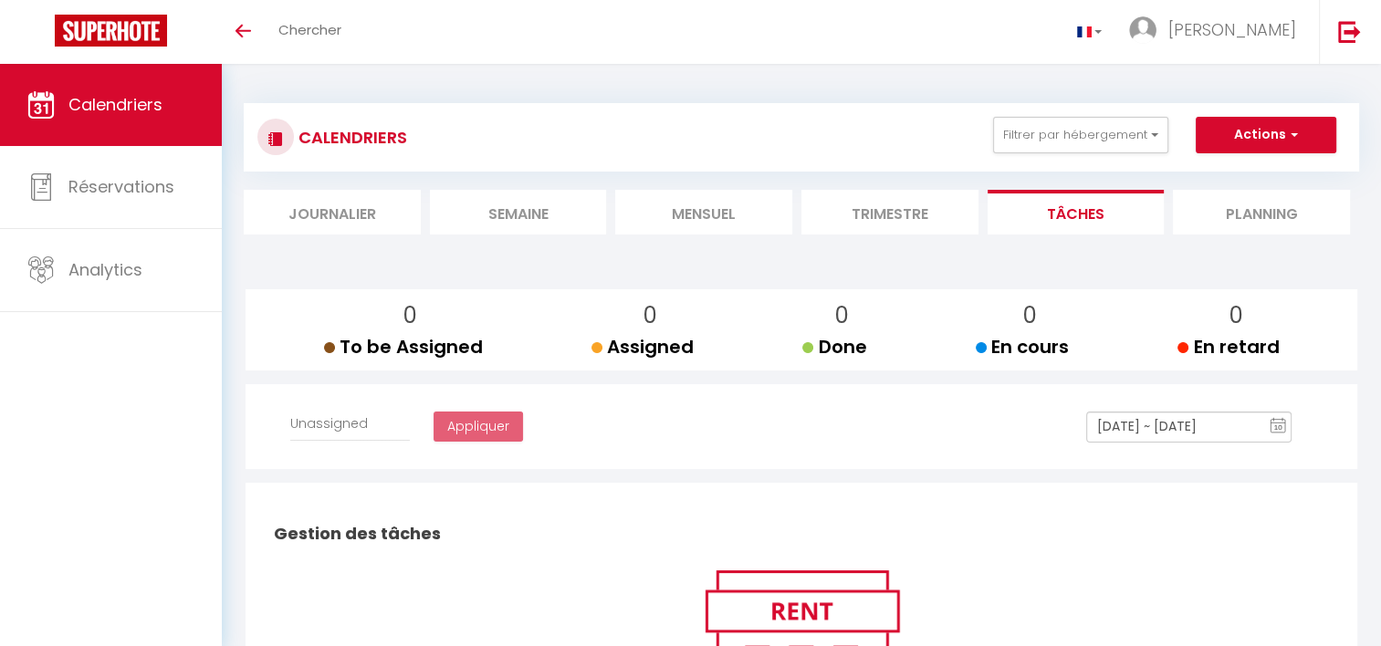
select select
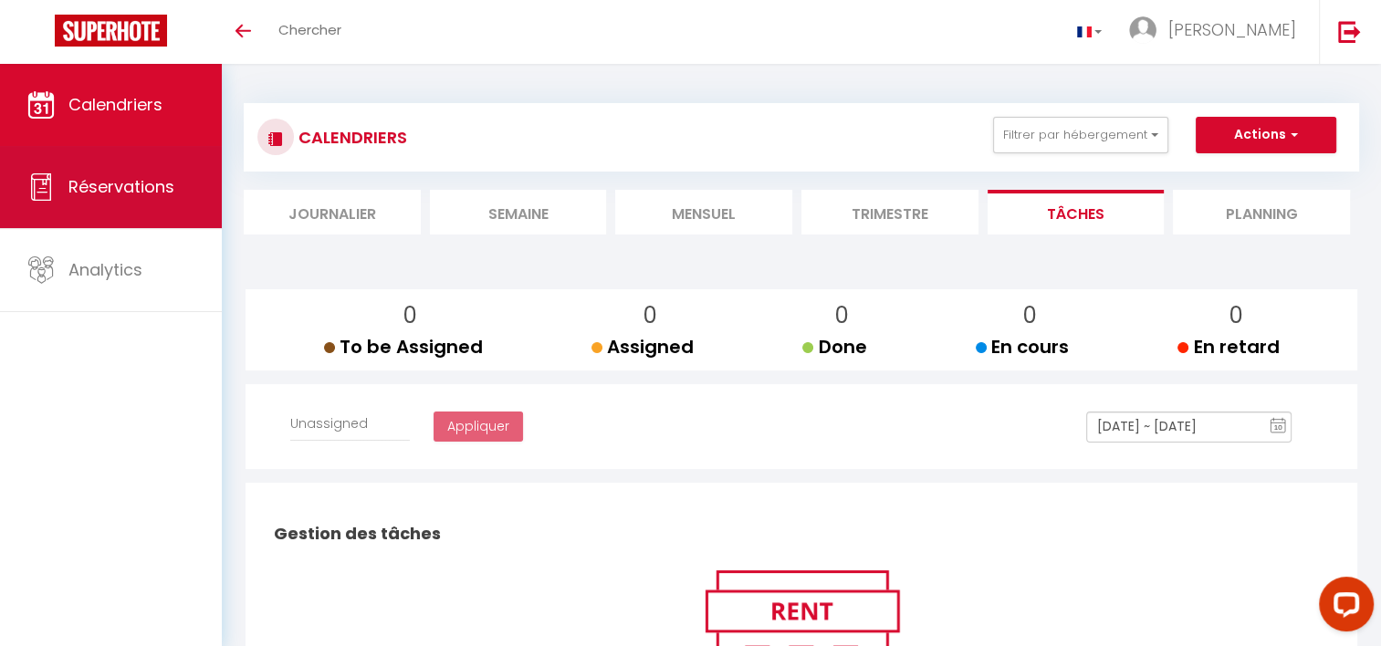
click at [137, 183] on span "Réservations" at bounding box center [121, 186] width 106 height 23
select select "not_cancelled"
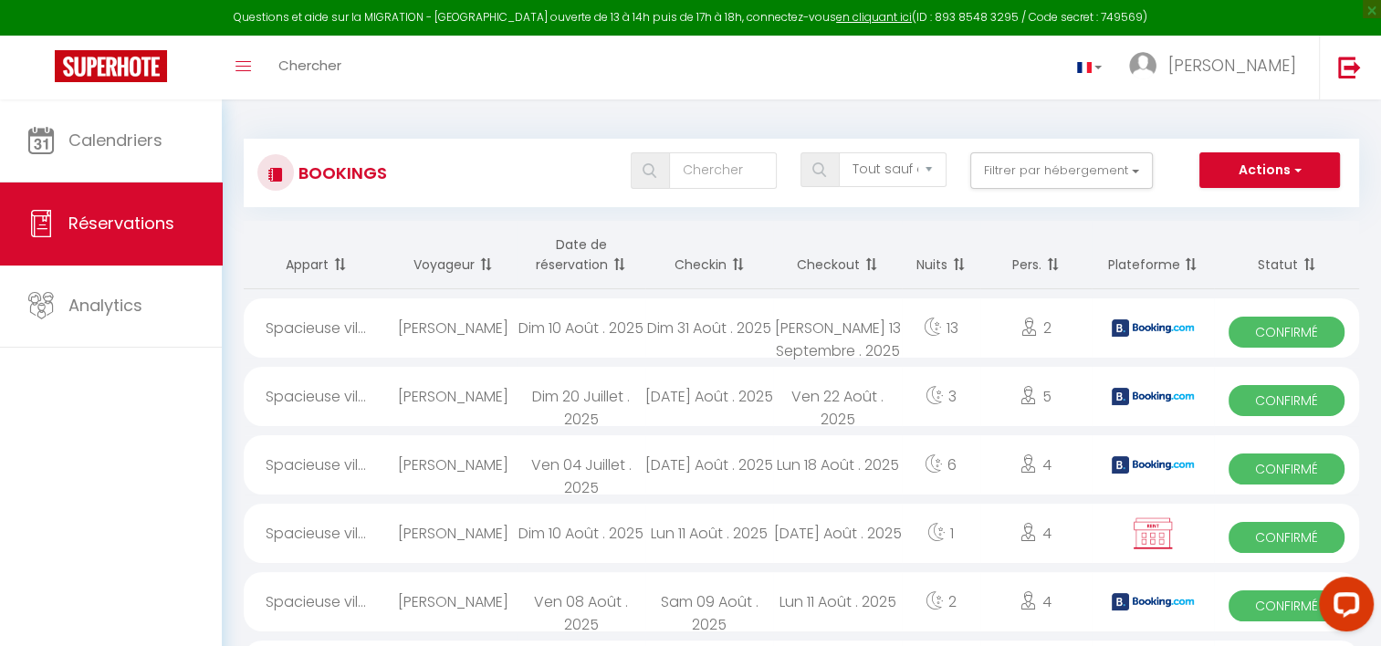
click at [1252, 332] on span "Confirmé" at bounding box center [1286, 332] width 116 height 31
select select "OK"
select select "KO"
select select "0"
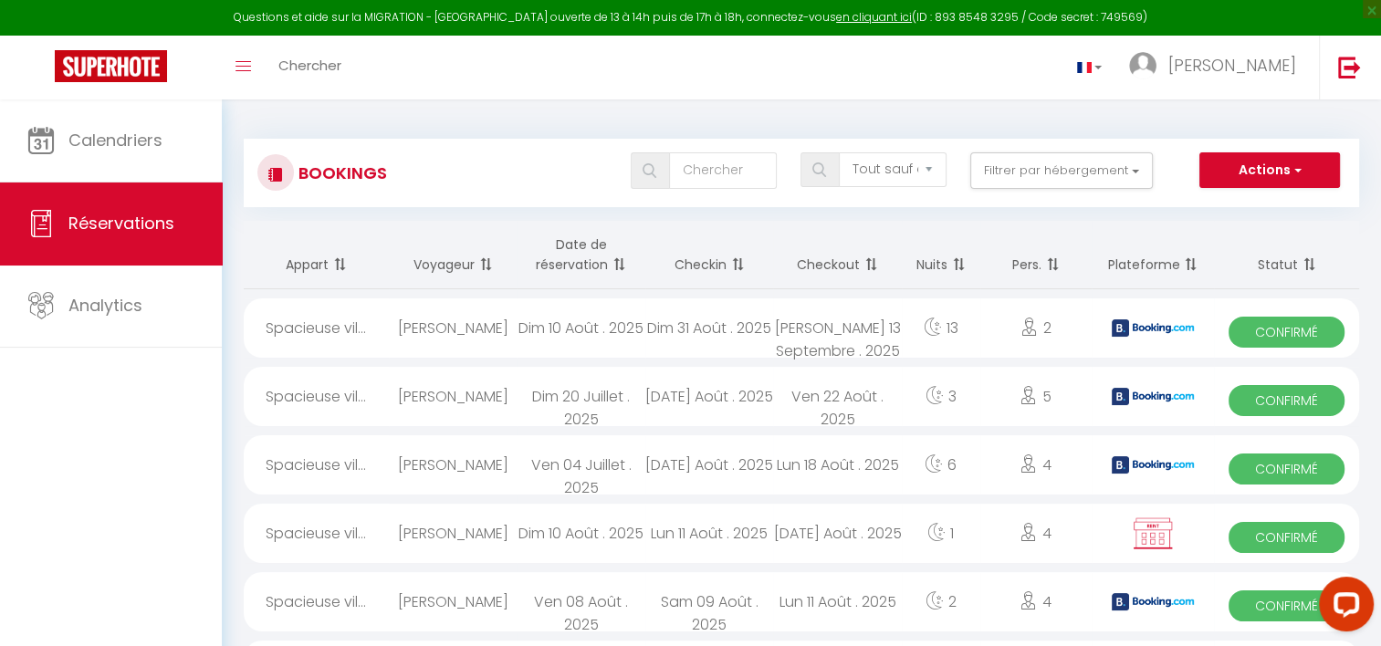
select select "1"
select select
select select "42415"
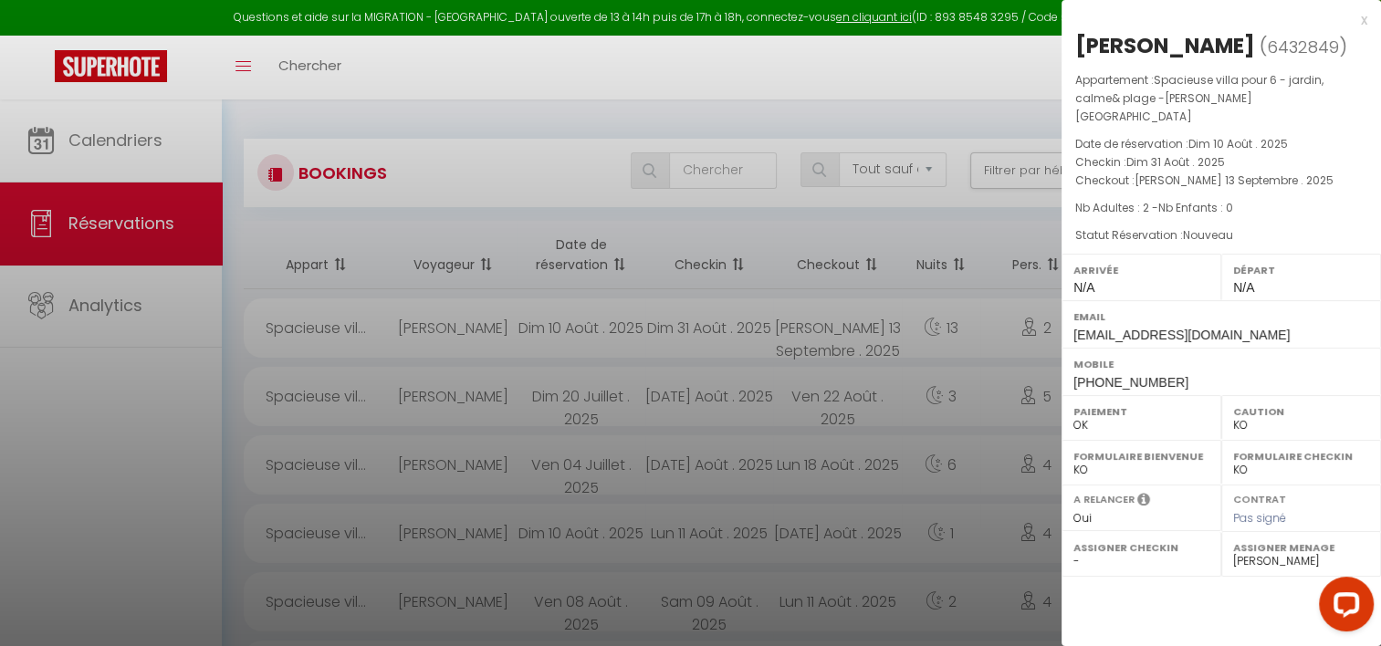
click at [1362, 20] on div "x" at bounding box center [1214, 20] width 306 height 22
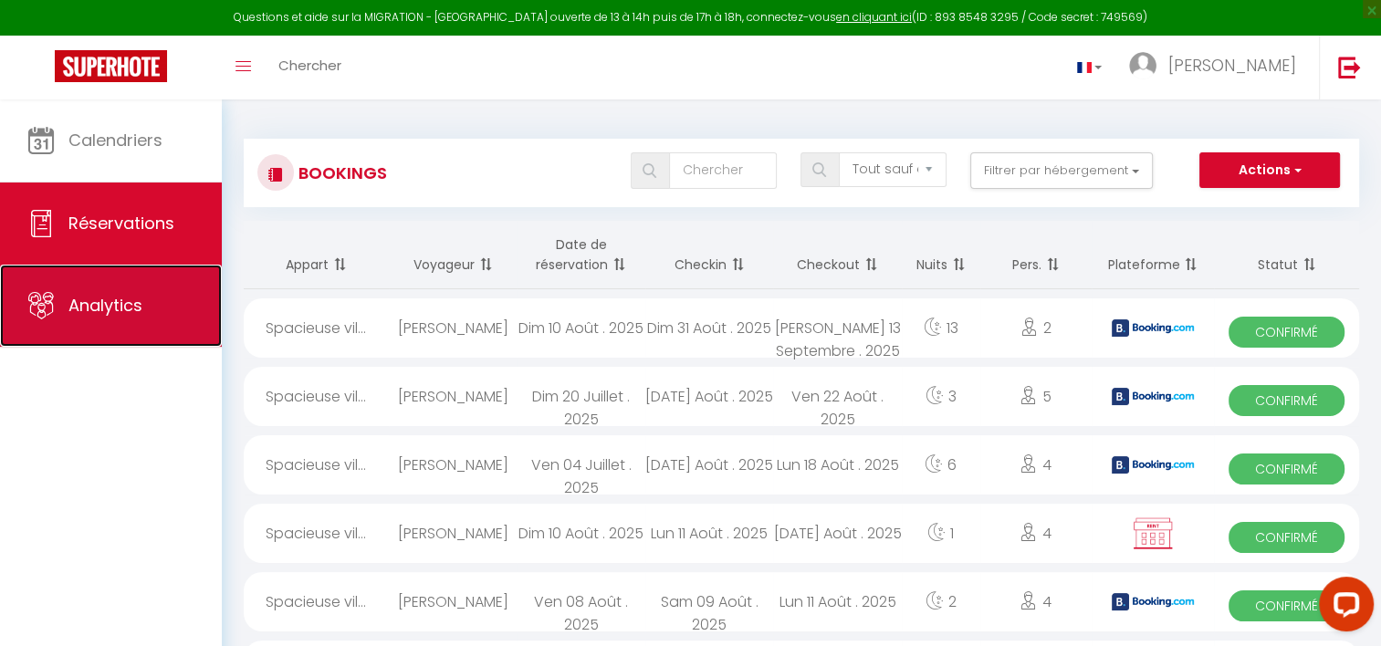
click at [140, 314] on span "Analytics" at bounding box center [105, 305] width 74 height 23
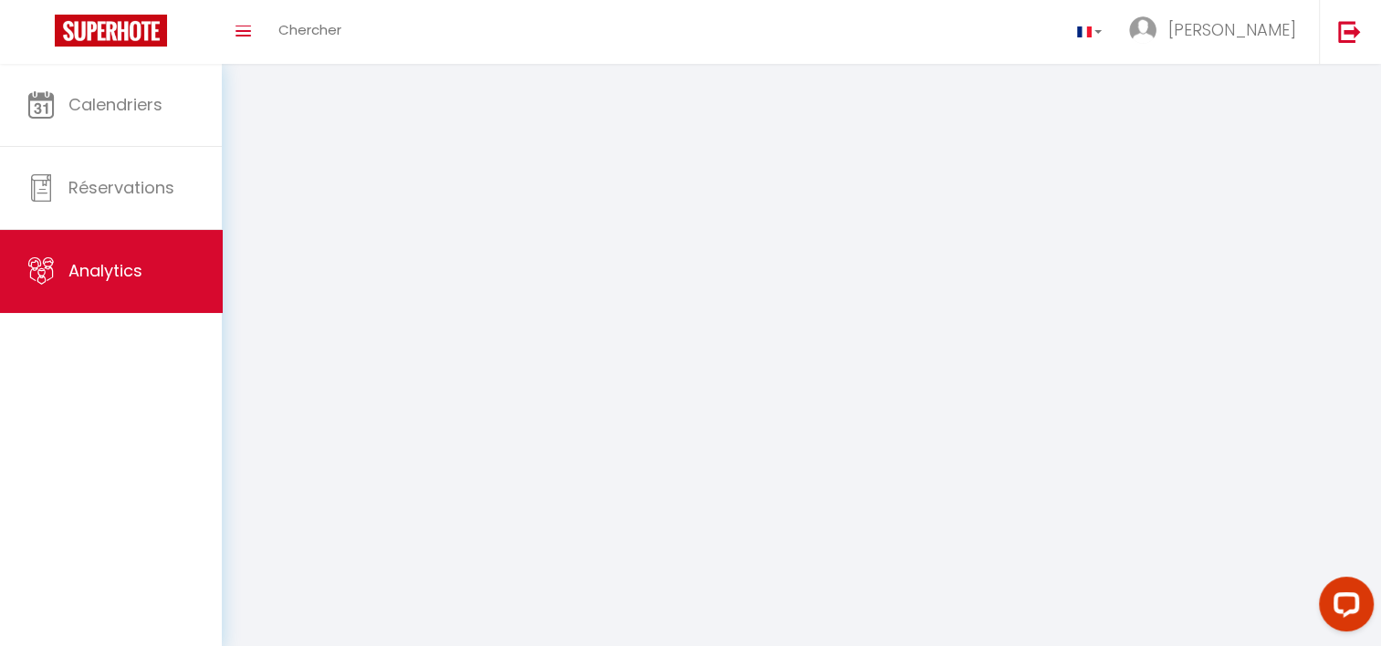
select select "2025"
select select "8"
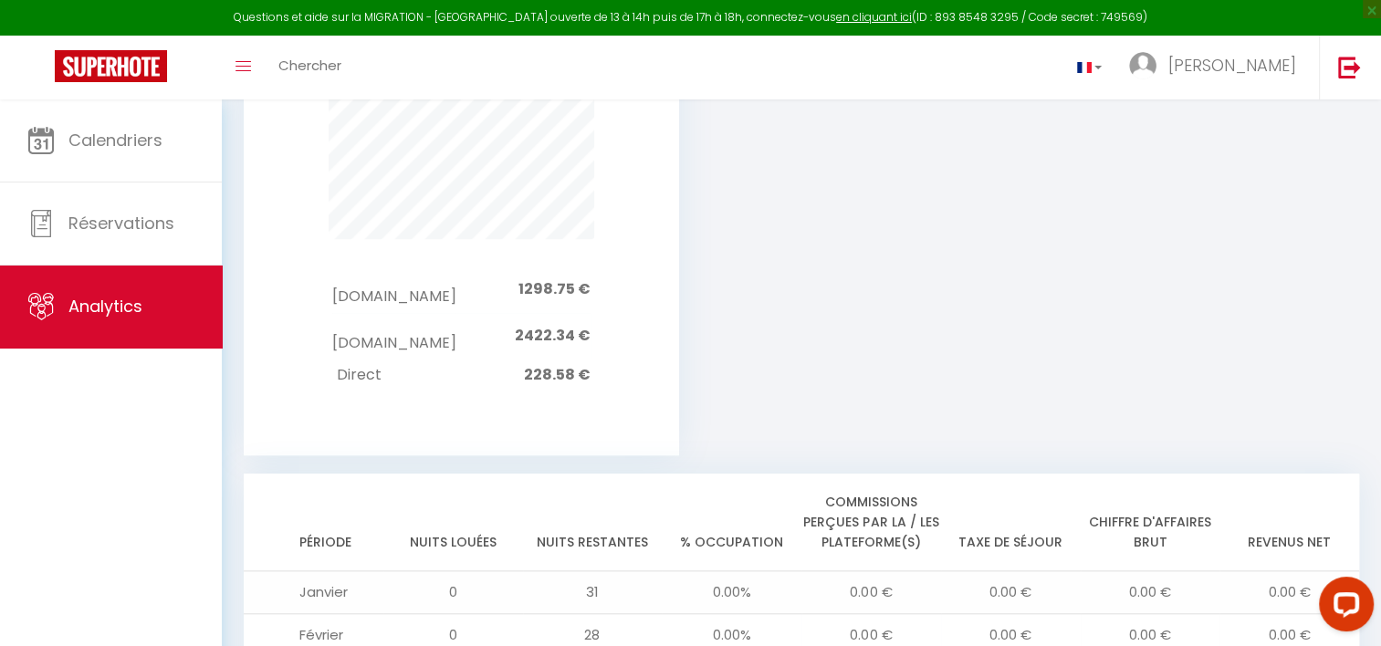
scroll to position [1705, 0]
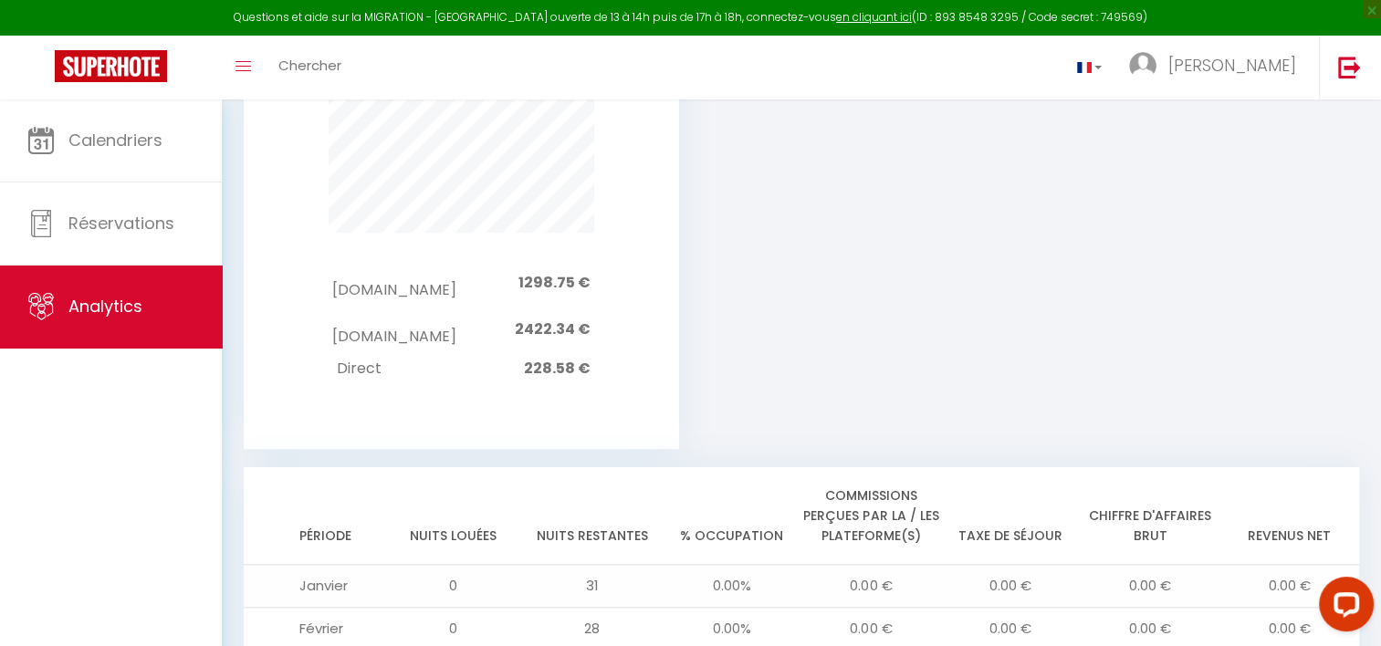
drag, startPoint x: 1387, startPoint y: 197, endPoint x: 63, endPoint y: 70, distance: 1330.2
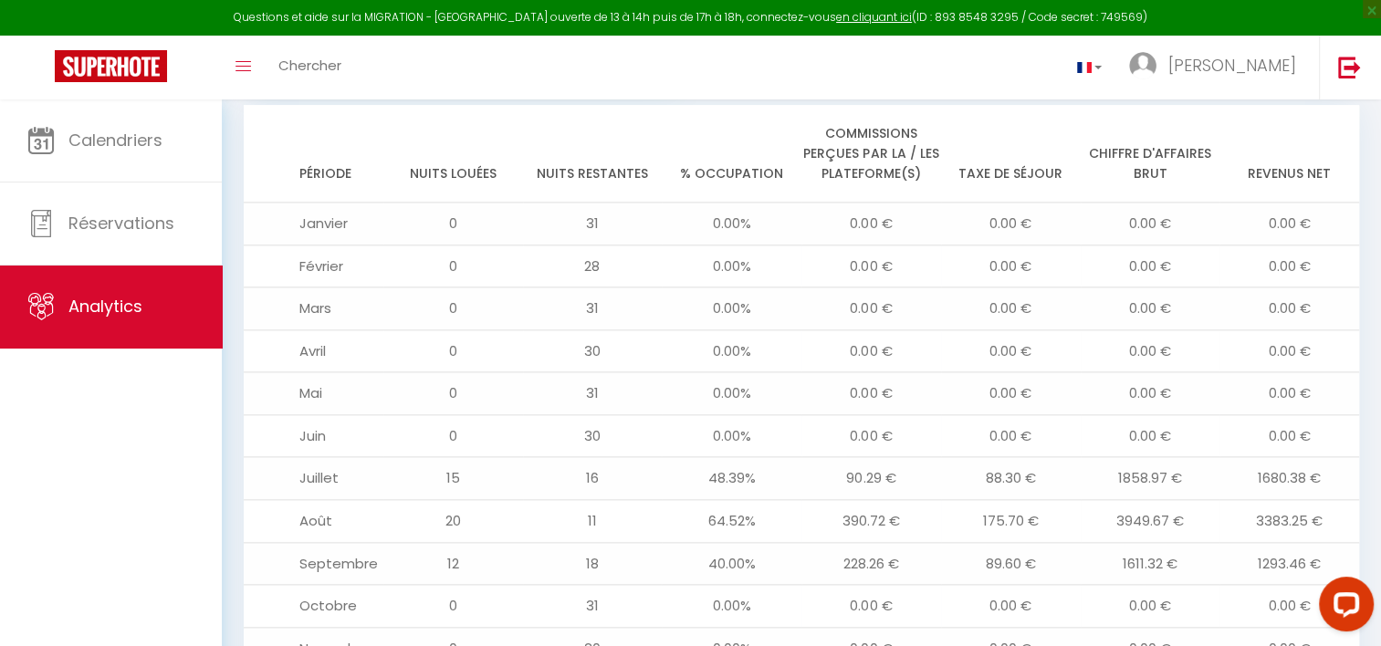
scroll to position [2179, 0]
